Goal: Obtain resource: Download file/media

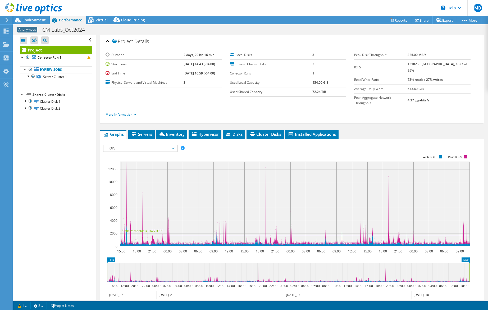
select select "USD"
click at [142, 130] on li "Servers" at bounding box center [141, 134] width 26 height 9
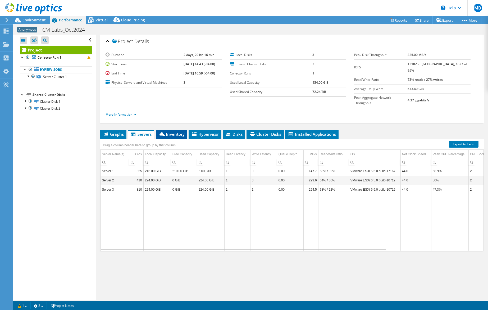
click at [175, 132] on span "Inventory" at bounding box center [172, 134] width 26 height 5
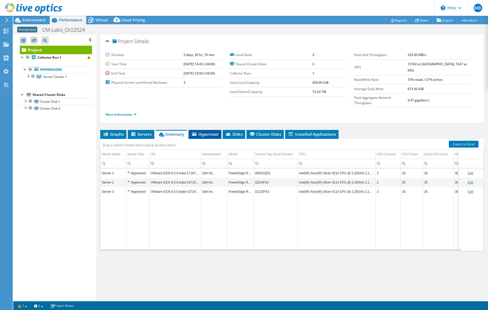
click at [201, 132] on span "Hypervisor" at bounding box center [204, 134] width 27 height 5
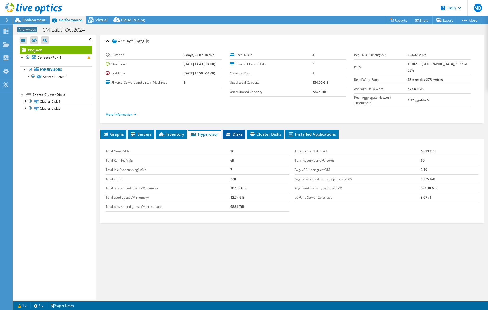
click at [233, 132] on span "Disks" at bounding box center [233, 134] width 17 height 5
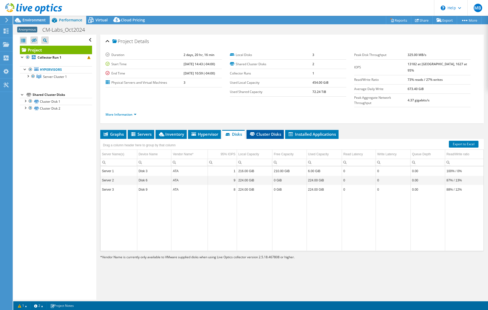
click at [270, 132] on span "Cluster Disks" at bounding box center [265, 134] width 32 height 5
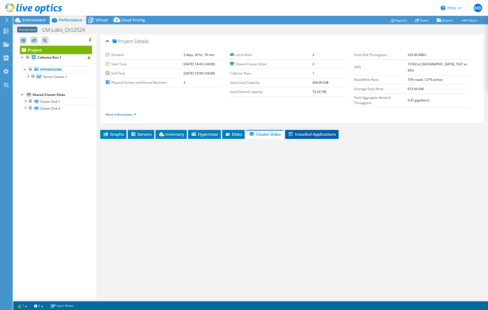
click at [305, 132] on span "Installed Applications" at bounding box center [312, 134] width 48 height 5
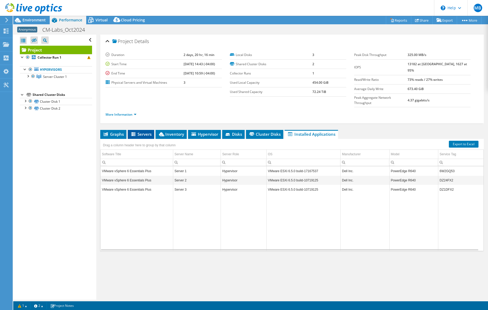
click at [136, 132] on icon at bounding box center [133, 134] width 5 height 4
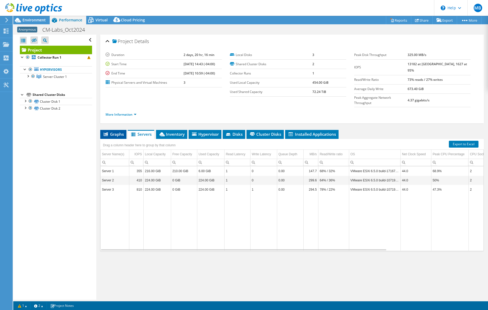
drag, startPoint x: 112, startPoint y: 125, endPoint x: 116, endPoint y: 123, distance: 4.6
click at [112, 132] on span "Graphs" at bounding box center [113, 134] width 21 height 5
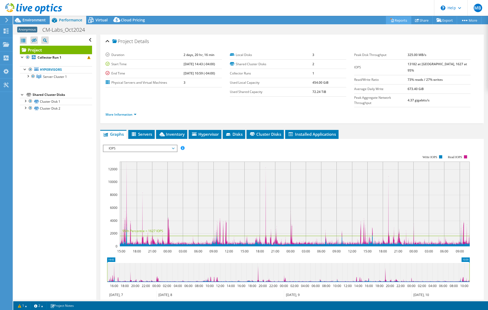
click at [397, 21] on link "Reports" at bounding box center [398, 20] width 25 height 8
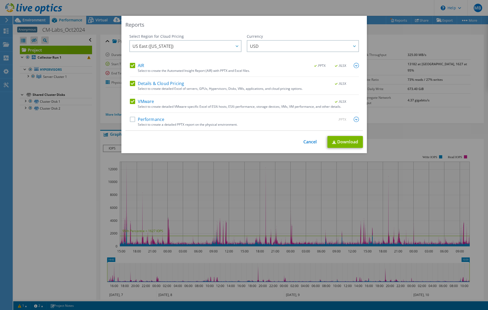
drag, startPoint x: 132, startPoint y: 84, endPoint x: 131, endPoint y: 70, distance: 13.6
click at [132, 82] on label "Details & Cloud Pricing" at bounding box center [157, 83] width 54 height 5
click at [0, 0] on input "Details & Cloud Pricing" at bounding box center [0, 0] width 0 height 0
click at [130, 68] on div "AIR .PPTX .XLSX" at bounding box center [244, 66] width 229 height 6
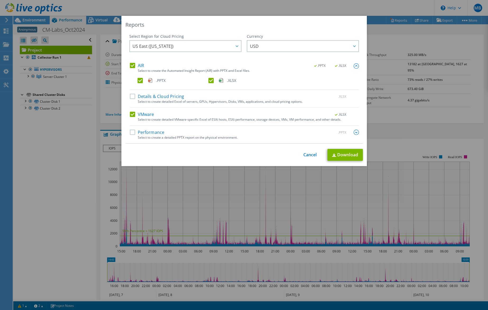
click at [130, 67] on label "AIR" at bounding box center [137, 65] width 14 height 5
click at [0, 0] on input "AIR" at bounding box center [0, 0] width 0 height 0
click at [342, 154] on link "Download" at bounding box center [344, 155] width 35 height 12
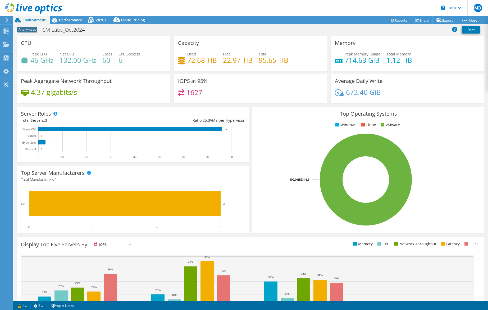
select select "USD"
